Goal: Task Accomplishment & Management: Use online tool/utility

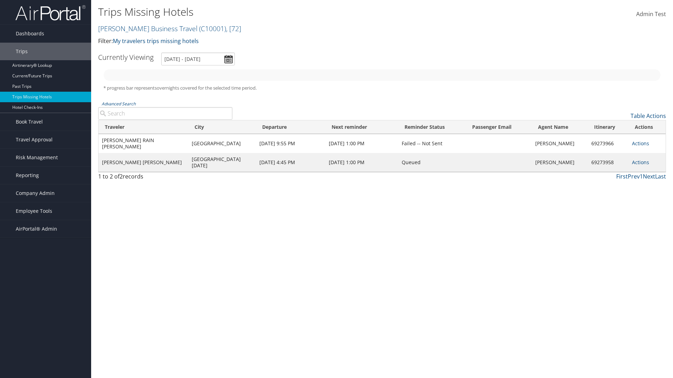
click at [144, 28] on link "[PERSON_NAME] Business Travel ( C10001 ) , [ 72 ]" at bounding box center [169, 28] width 143 height 9
click at [0, 0] on input "search" at bounding box center [0, 0] width 0 height 0
type input "[PERSON_NAME] Business Travel"
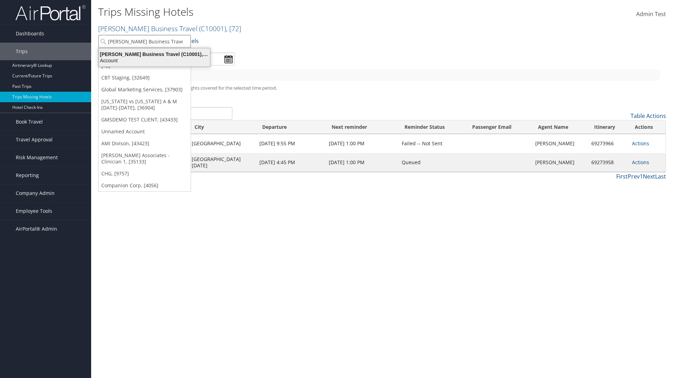
click at [154, 61] on div "Account" at bounding box center [154, 60] width 119 height 6
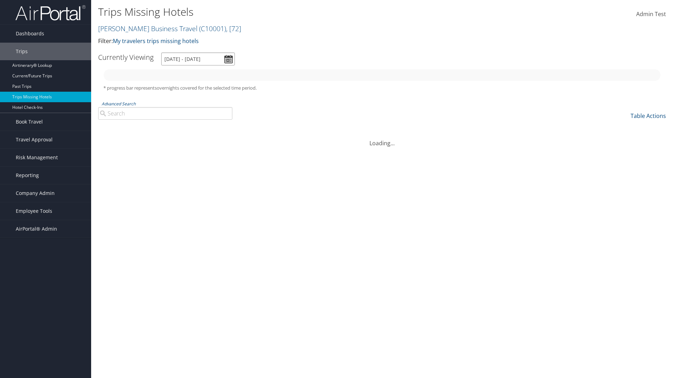
click at [198, 59] on input "[DATE] - [DATE]" at bounding box center [198, 59] width 74 height 13
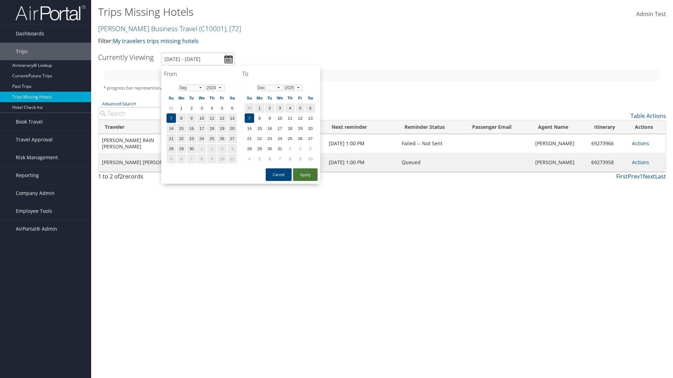
click at [305, 175] on button "Apply" at bounding box center [305, 174] width 25 height 13
type input "[DATE] - [DATE]"
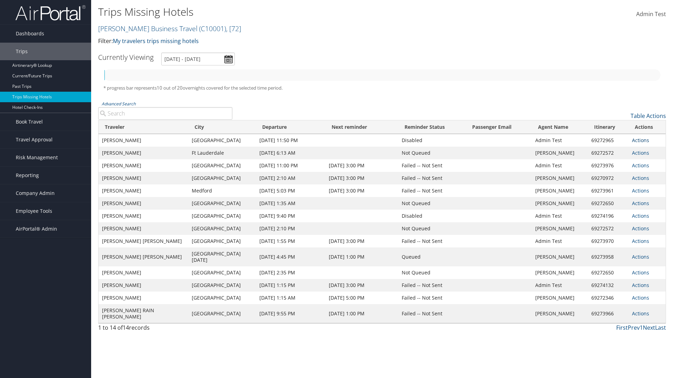
click at [639, 140] on link "Actions" at bounding box center [640, 140] width 17 height 7
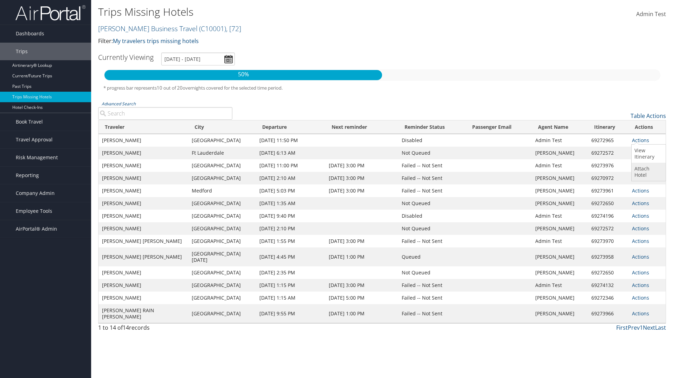
click at [647, 172] on link "Attach Hotel" at bounding box center [647, 172] width 32 height 18
